Goal: Information Seeking & Learning: Find specific fact

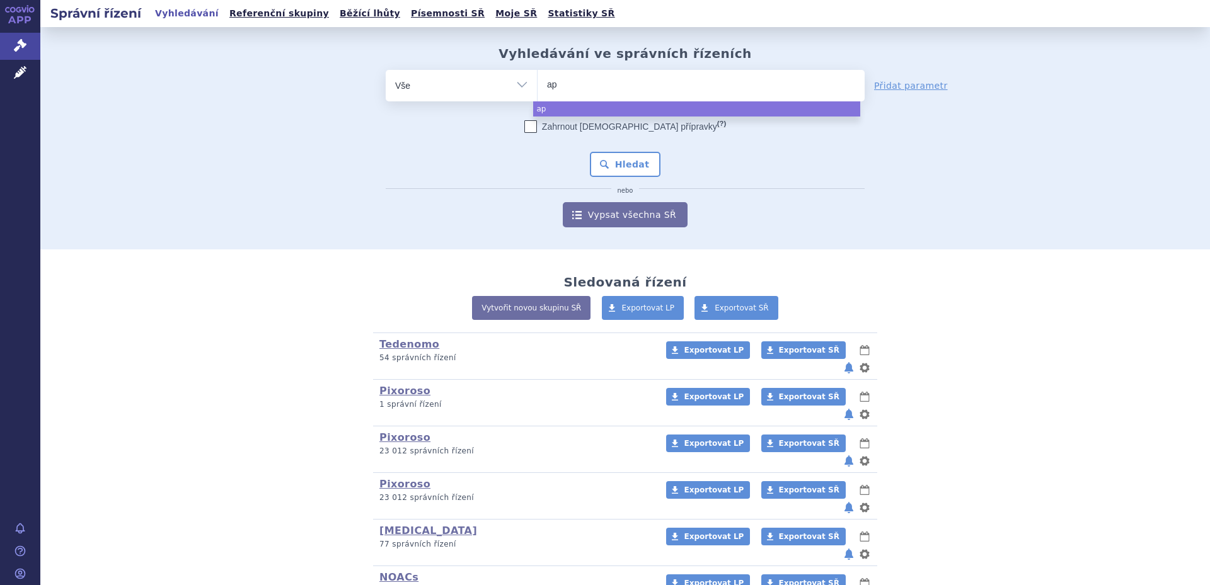
select select
type input "apban"
select select "apban"
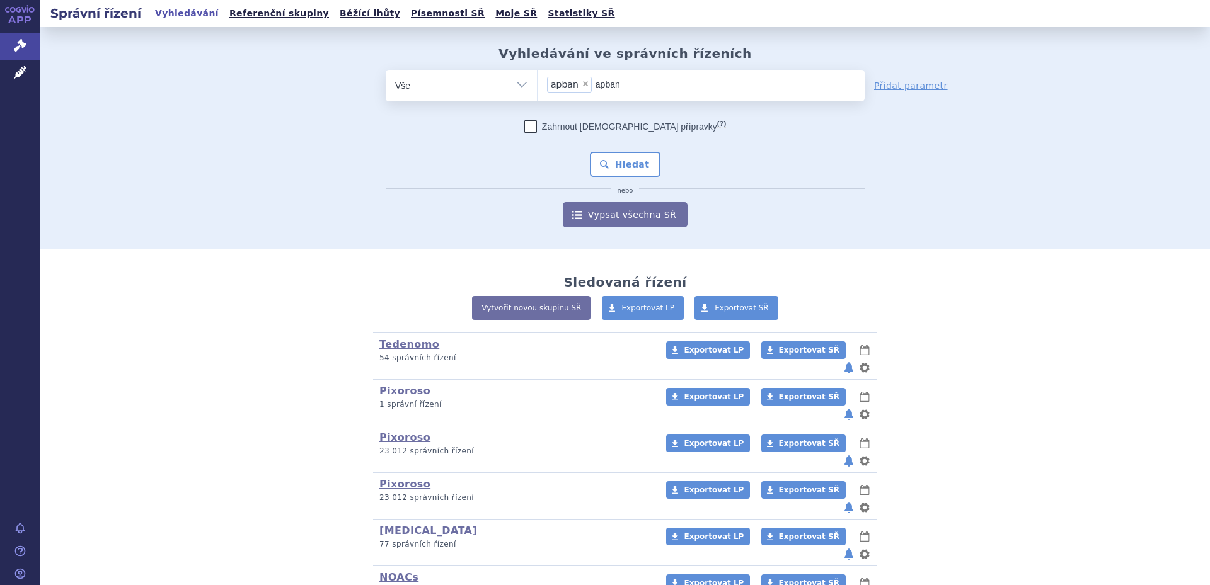
type input "apba"
select select
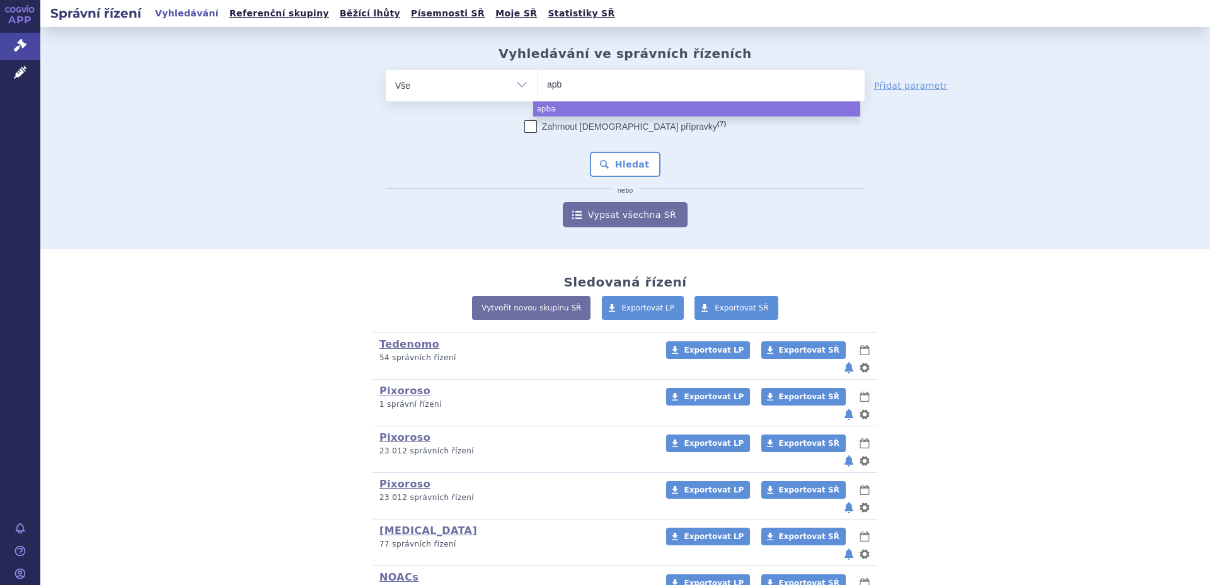
type input "ap"
type input "apix"
type input "apixa"
type input "[MEDICAL_DATA]"
select select "[MEDICAL_DATA]"
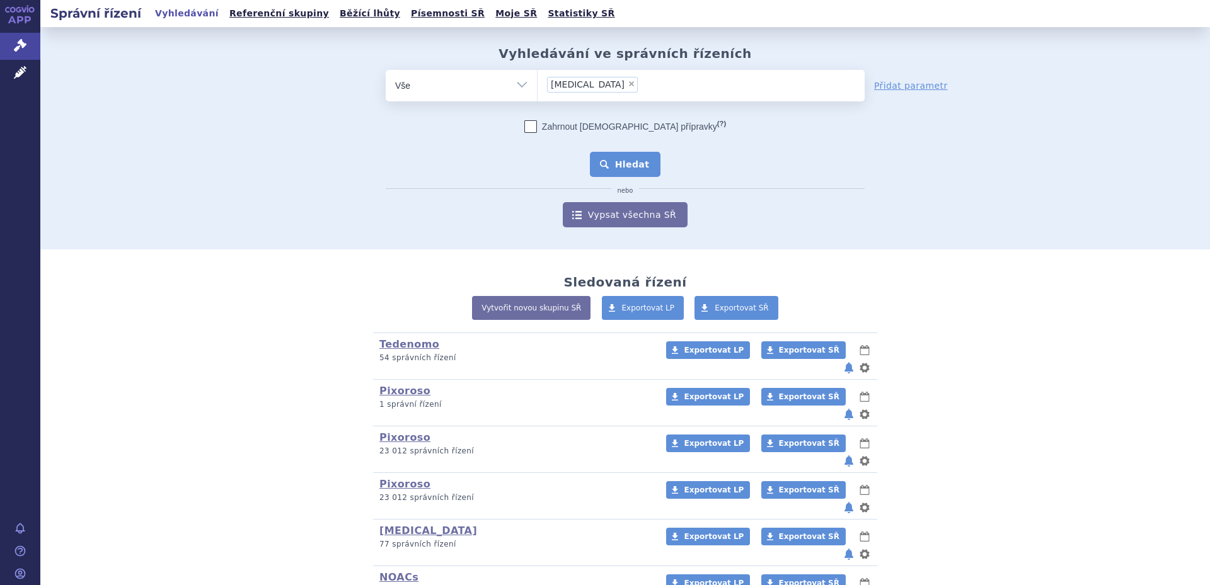
click at [625, 162] on button "Hledat" at bounding box center [625, 164] width 71 height 25
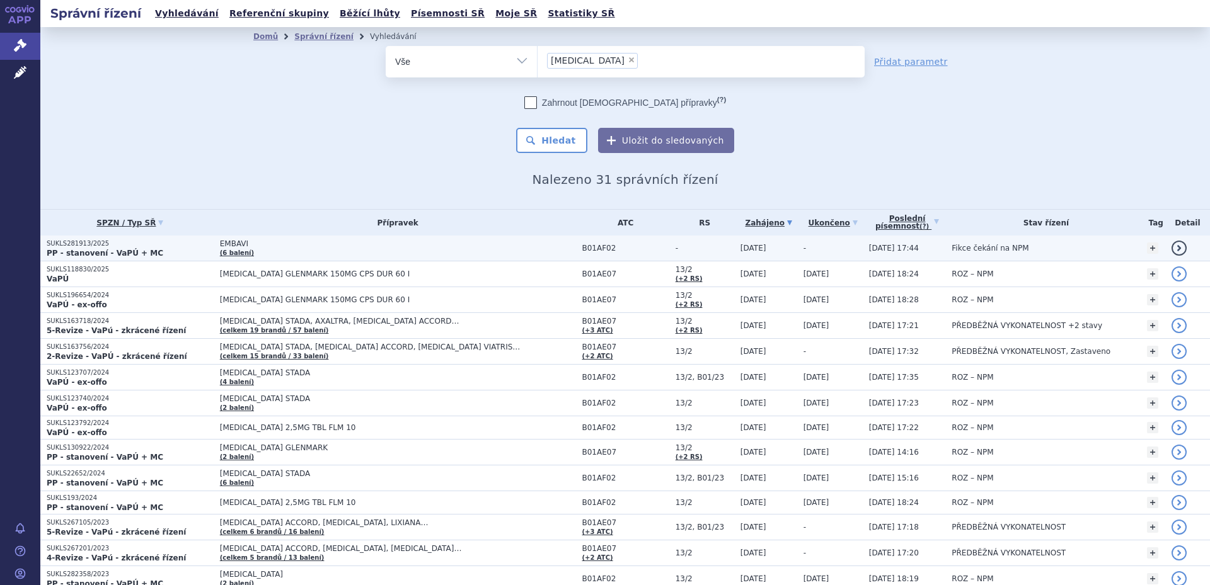
click at [761, 246] on span "[DATE]" at bounding box center [753, 248] width 26 height 9
